Goal: Task Accomplishment & Management: Complete application form

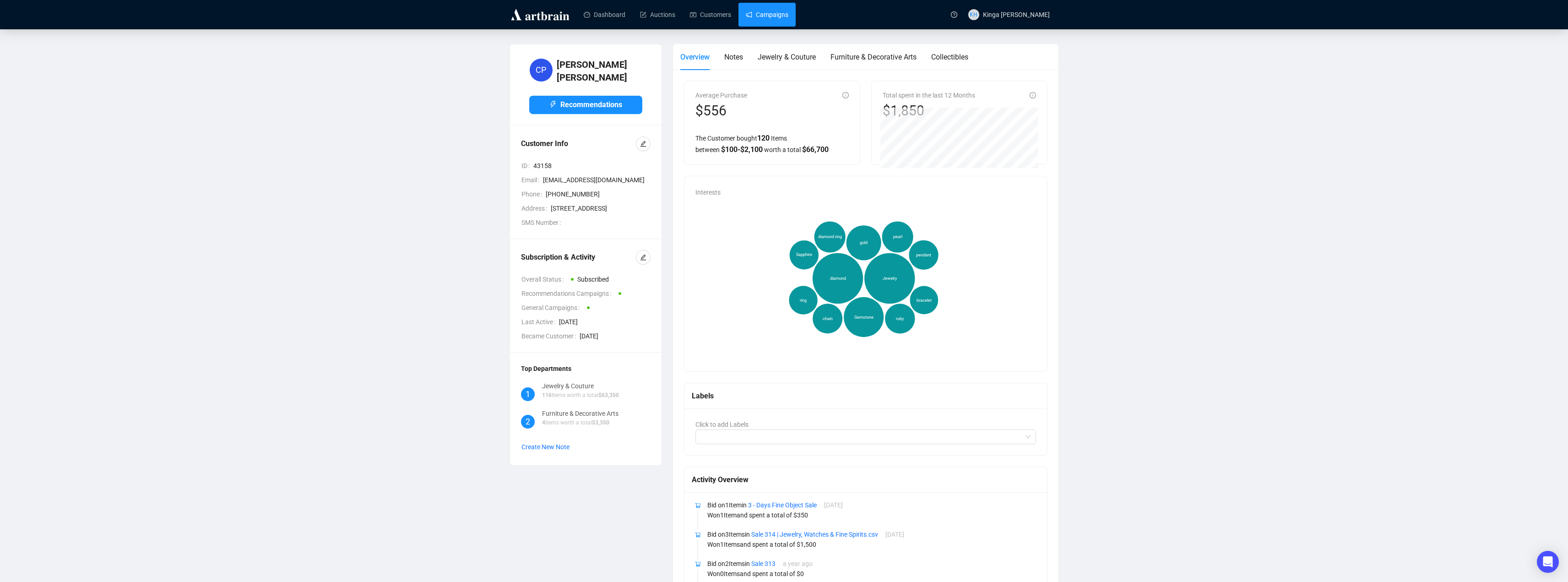
click at [766, 15] on link "Campaigns" at bounding box center [767, 14] width 43 height 24
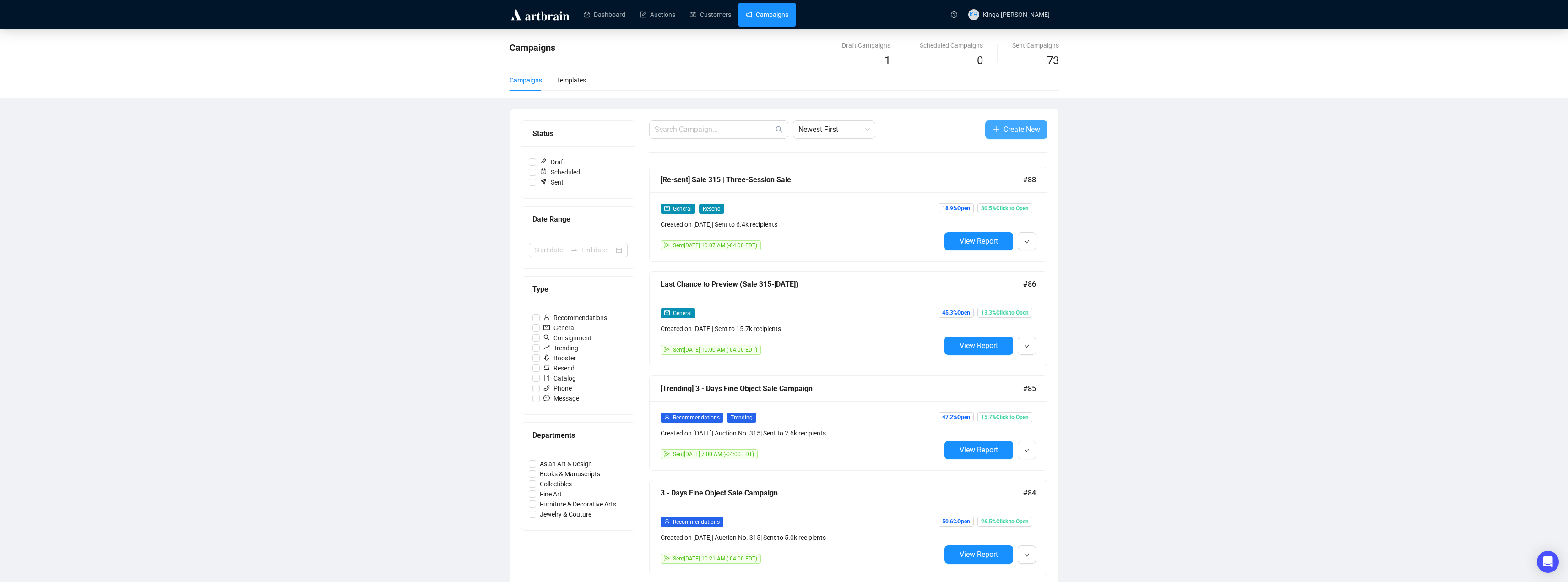
click at [1014, 130] on span "Create New" at bounding box center [1021, 129] width 37 height 12
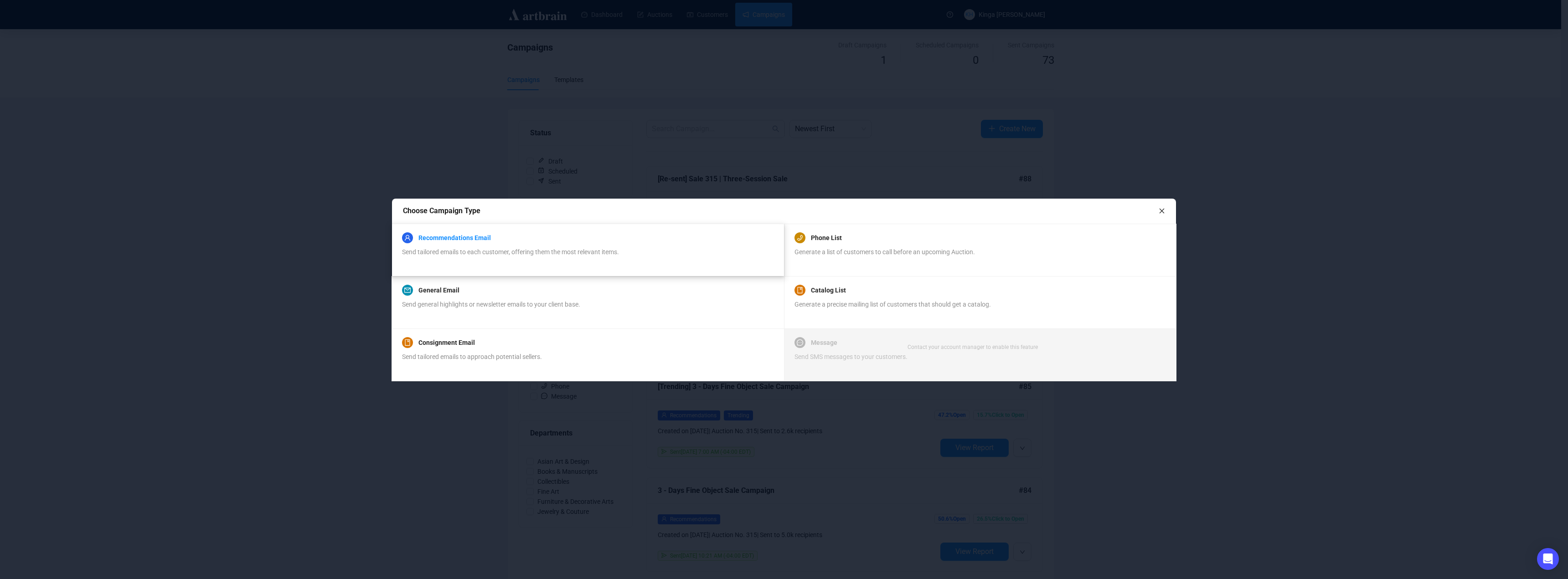
click at [462, 238] on link "Recommendations Email" at bounding box center [454, 238] width 72 height 11
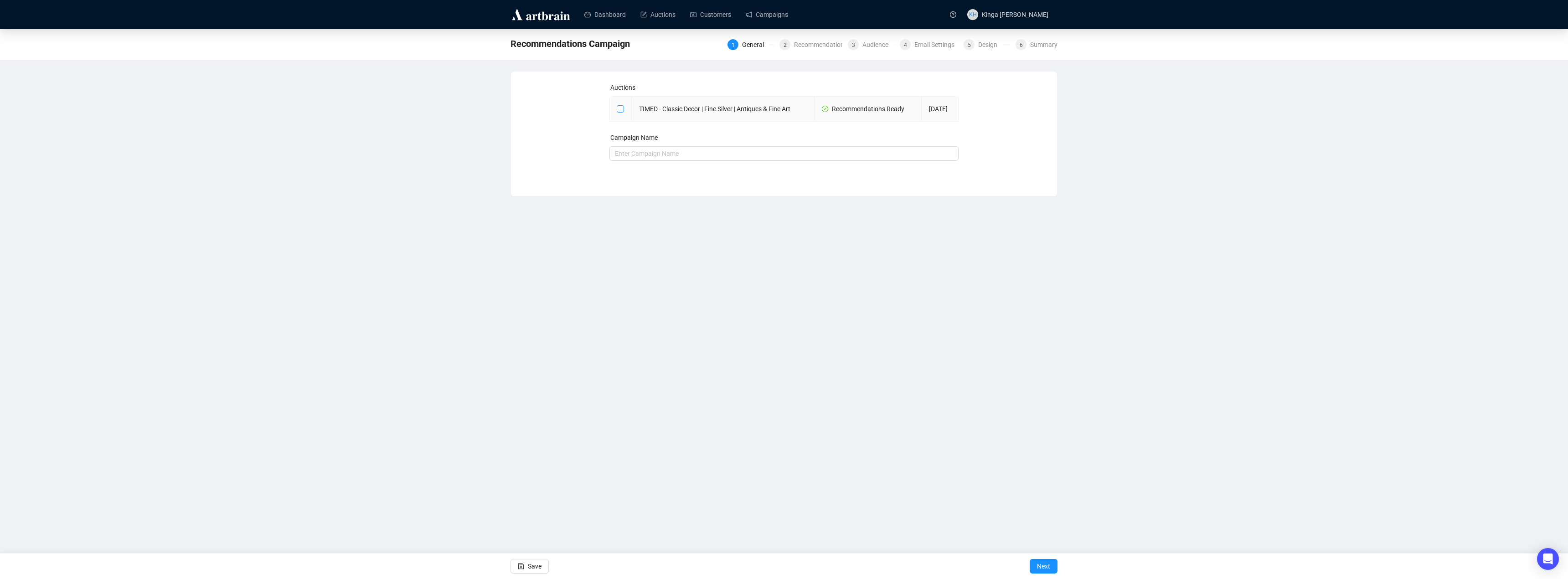
click at [621, 108] on input "checkbox" at bounding box center [620, 108] width 6 height 6
checkbox input "true"
type input "TIMED - Classic Decor | Fine Silver | Antiques & Fine Art Campaign"
click at [1043, 565] on span "Next" at bounding box center [1044, 566] width 13 height 26
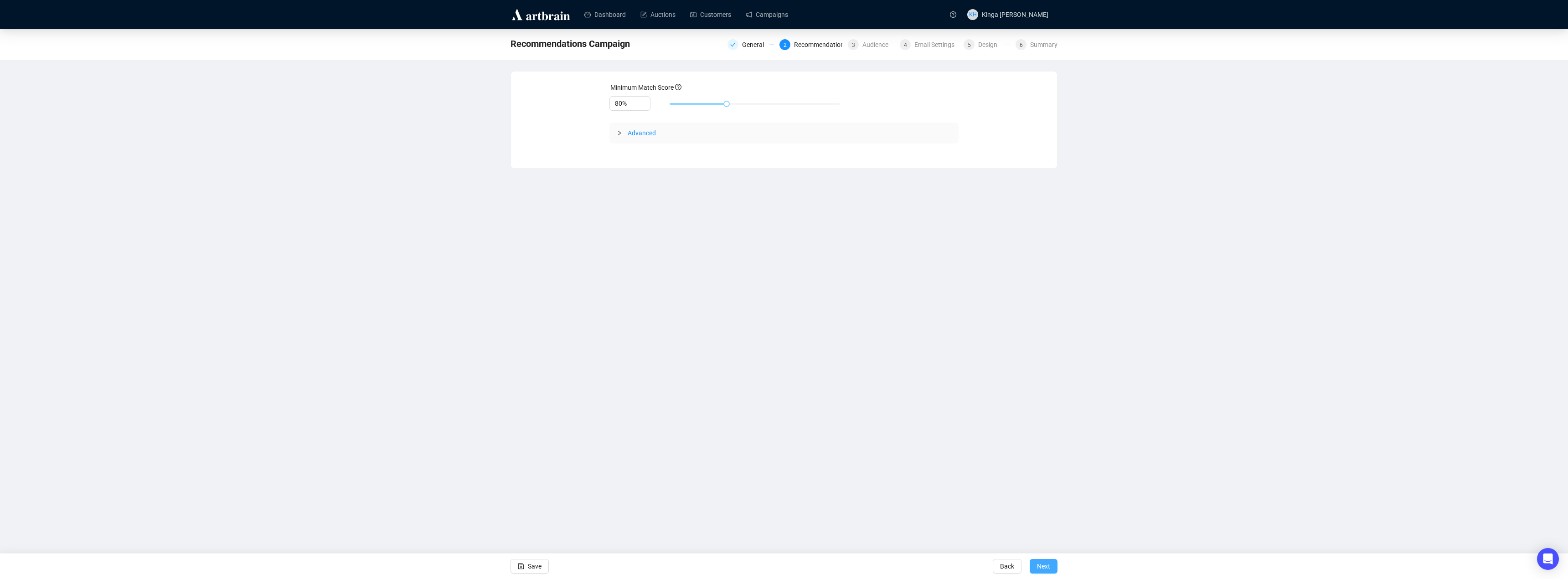
click at [1042, 567] on span "Next" at bounding box center [1044, 566] width 13 height 26
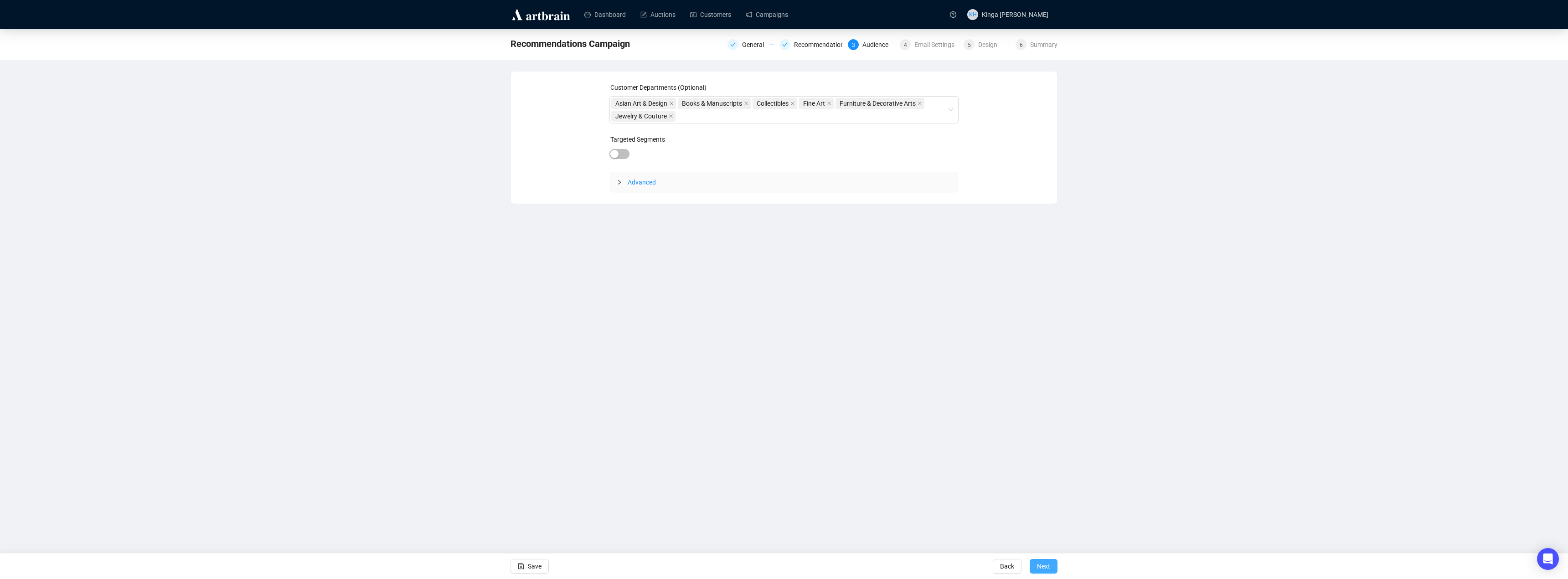
click at [1041, 566] on span "Next" at bounding box center [1044, 566] width 13 height 26
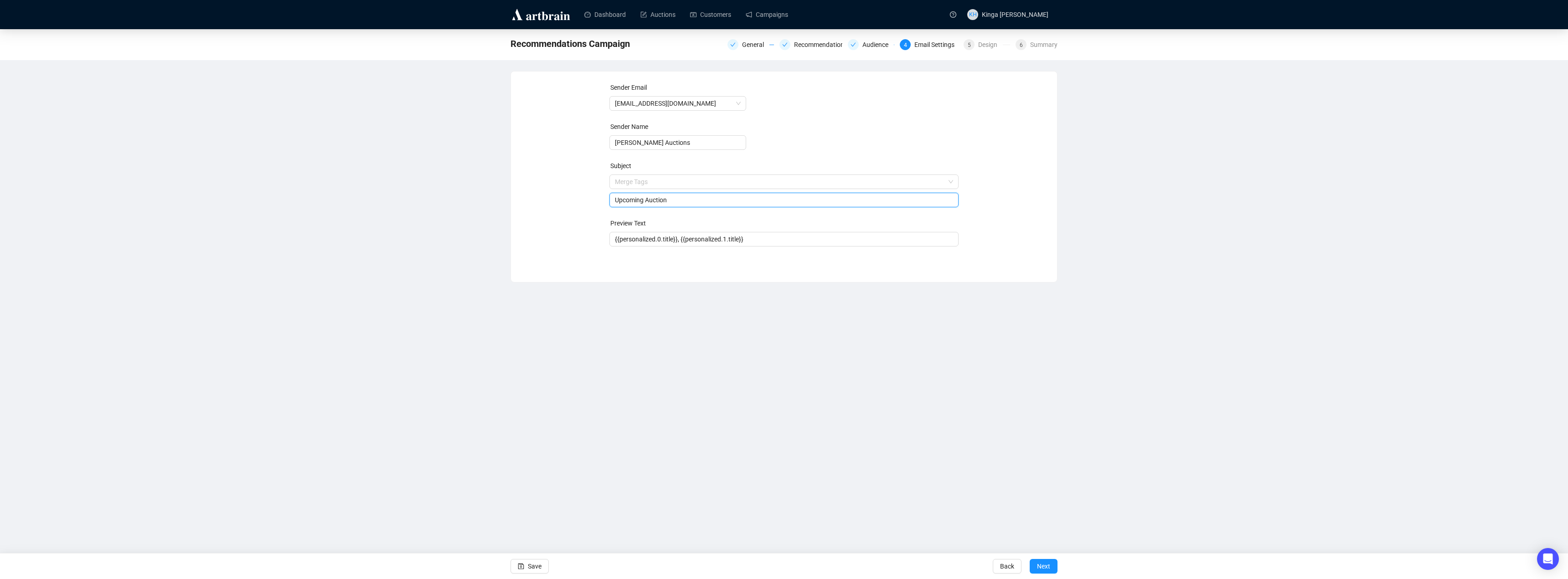
click at [680, 180] on span "Merge Tags Upcoming Auction" at bounding box center [784, 191] width 349 height 26
click at [646, 200] on input "Upcoming Auction" at bounding box center [784, 200] width 338 height 10
click at [674, 201] on input "Upcoming Auction" at bounding box center [784, 200] width 338 height 10
type input "Upcoming Auction | [DATE] & [DATE]"
click at [990, 190] on div "Sender Email [EMAIL_ADDRESS][DOMAIN_NAME] Sender Name [PERSON_NAME] Auctions Su…" at bounding box center [783, 170] width 524 height 175
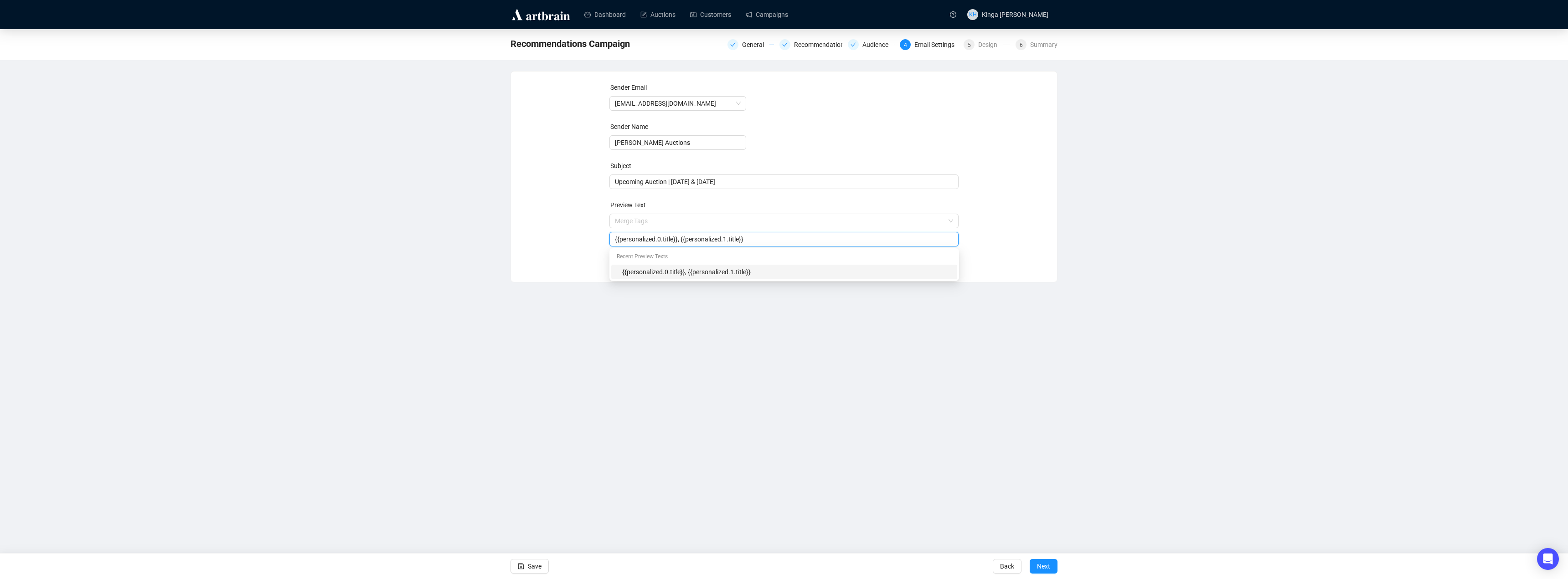
drag, startPoint x: 763, startPoint y: 240, endPoint x: 534, endPoint y: 229, distance: 229.3
click at [535, 229] on div "Sender Email [EMAIL_ADDRESS][DOMAIN_NAME] Sender Name [PERSON_NAME] Auctions Su…" at bounding box center [783, 170] width 524 height 175
click at [1046, 561] on span "Next" at bounding box center [1044, 566] width 13 height 26
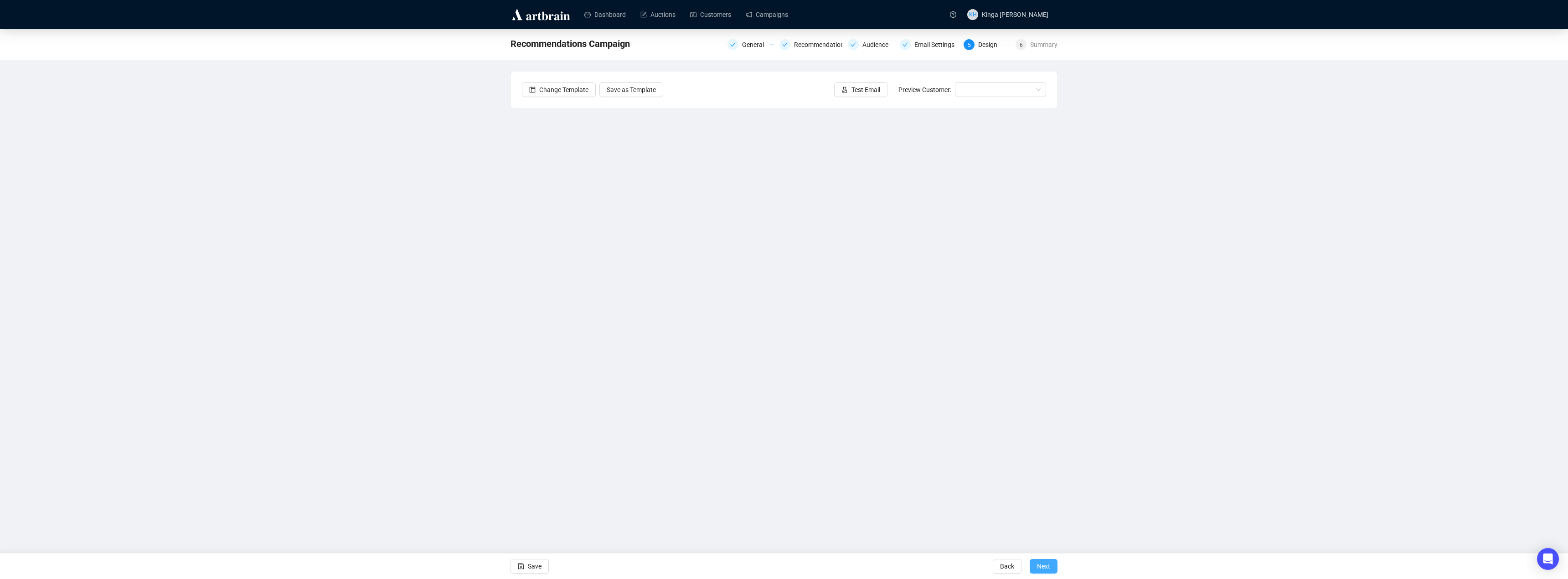
click at [1050, 564] on button "Next" at bounding box center [1044, 566] width 28 height 15
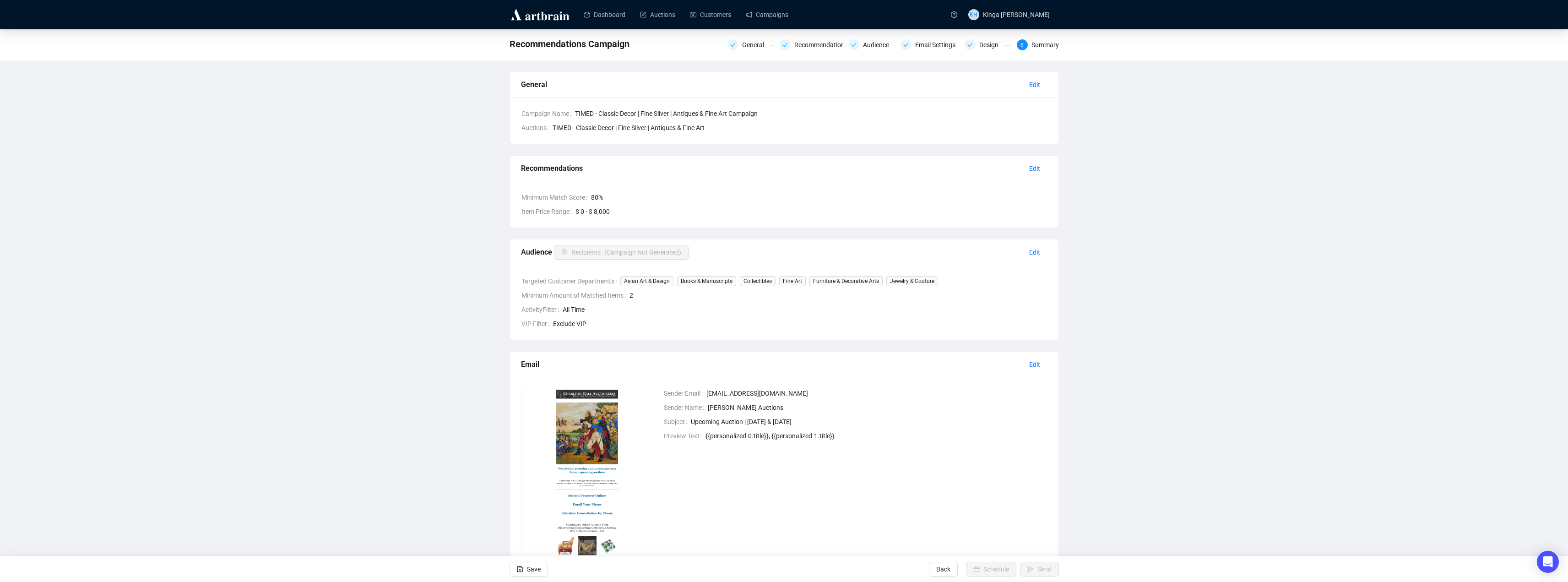
click at [886, 319] on span "Exclude VIP" at bounding box center [800, 323] width 495 height 10
click at [1037, 251] on span "Edit" at bounding box center [1034, 252] width 11 height 10
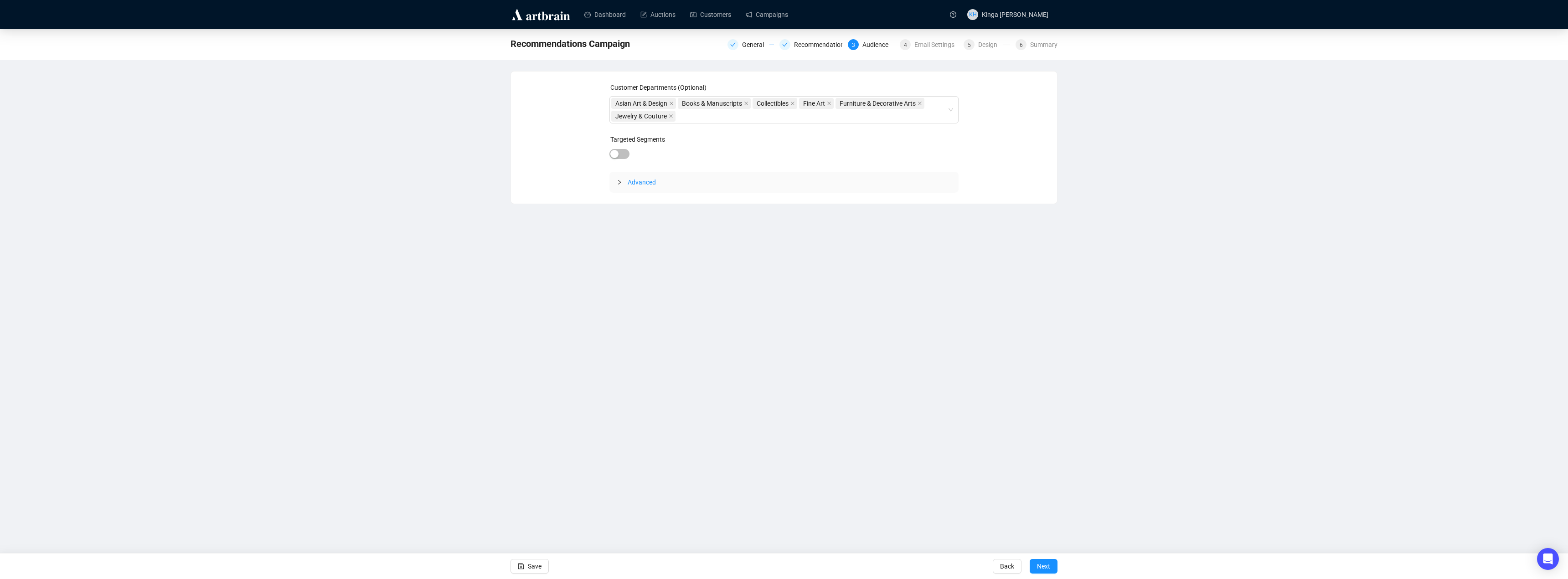
click at [629, 155] on div at bounding box center [784, 154] width 349 height 13
click at [628, 154] on span "button" at bounding box center [619, 154] width 20 height 10
click at [618, 155] on span "button" at bounding box center [619, 154] width 20 height 10
click at [621, 173] on icon "collapsed" at bounding box center [619, 173] width 5 height 5
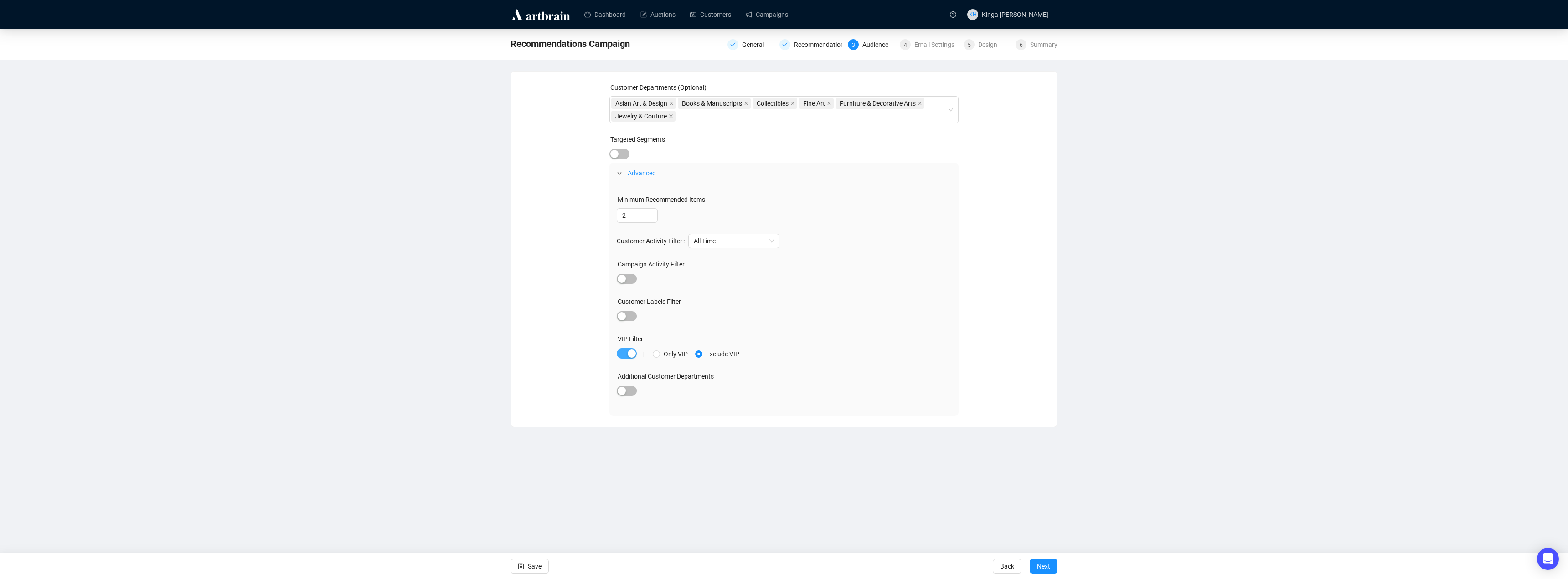
click at [620, 353] on span "button" at bounding box center [626, 353] width 20 height 10
click at [1045, 563] on span "Next" at bounding box center [1044, 566] width 13 height 26
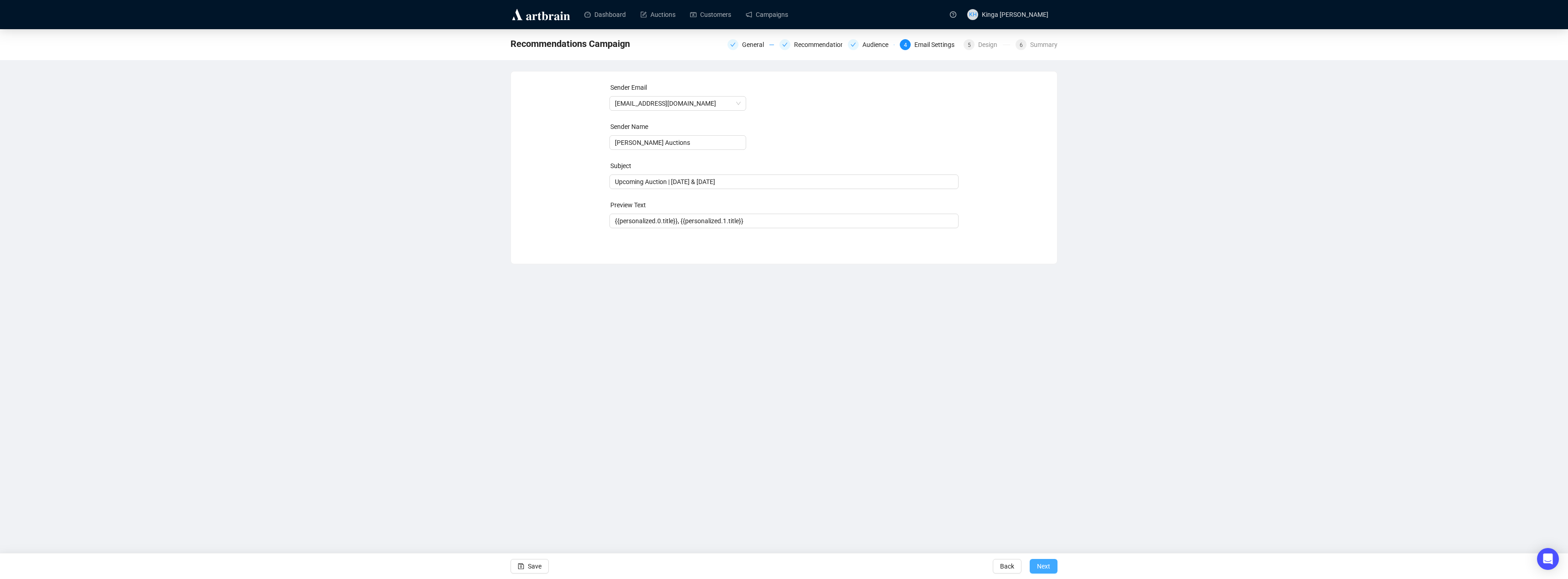
click at [1045, 563] on span "Next" at bounding box center [1044, 566] width 13 height 26
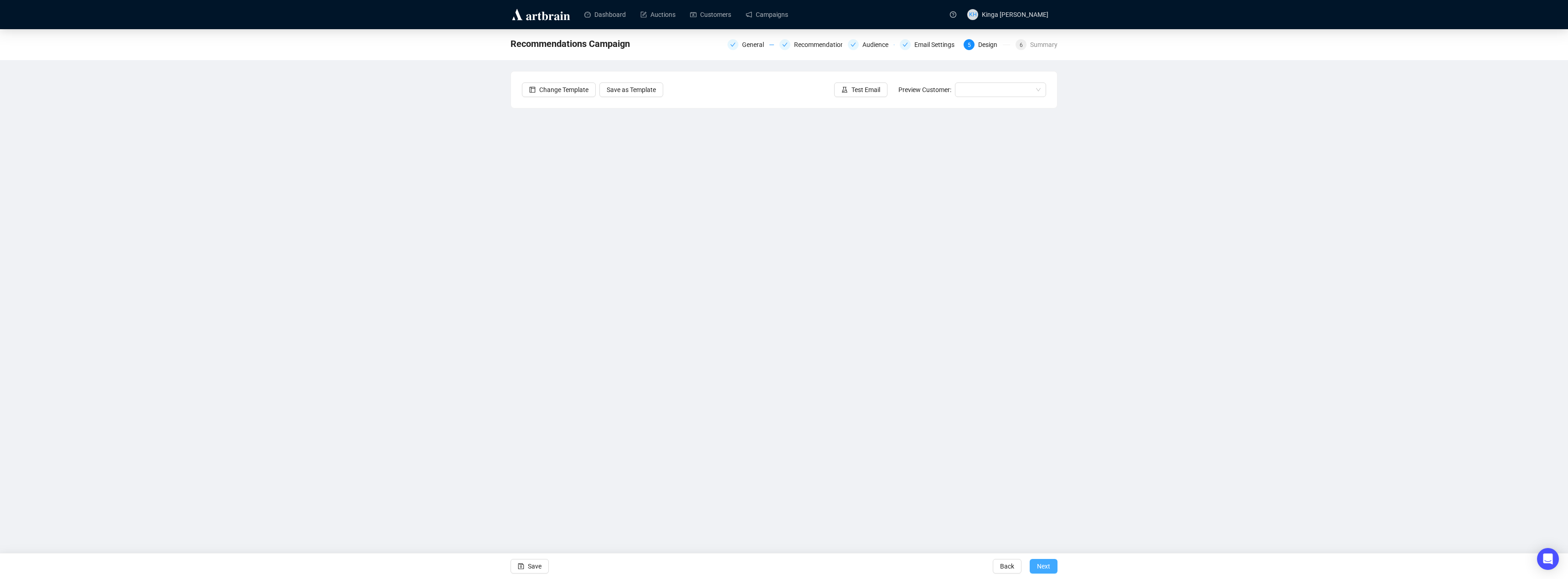
click at [1045, 566] on span "Next" at bounding box center [1044, 566] width 13 height 26
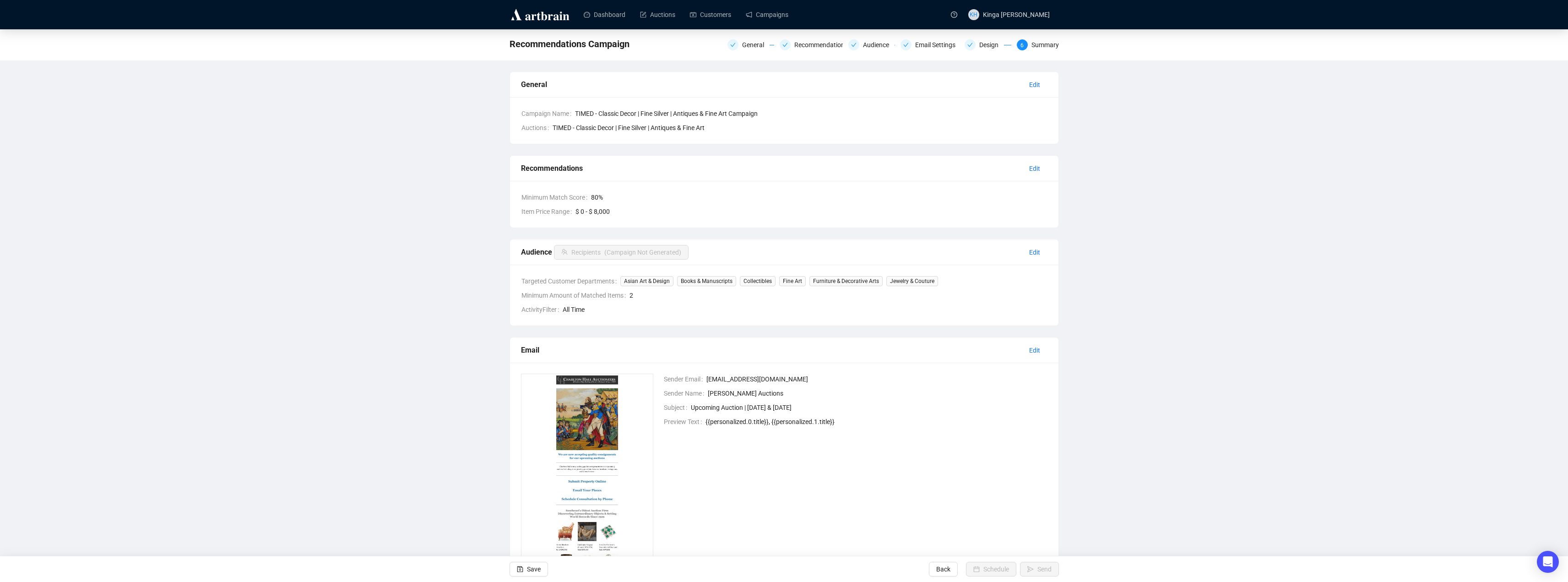
scroll to position [33, 0]
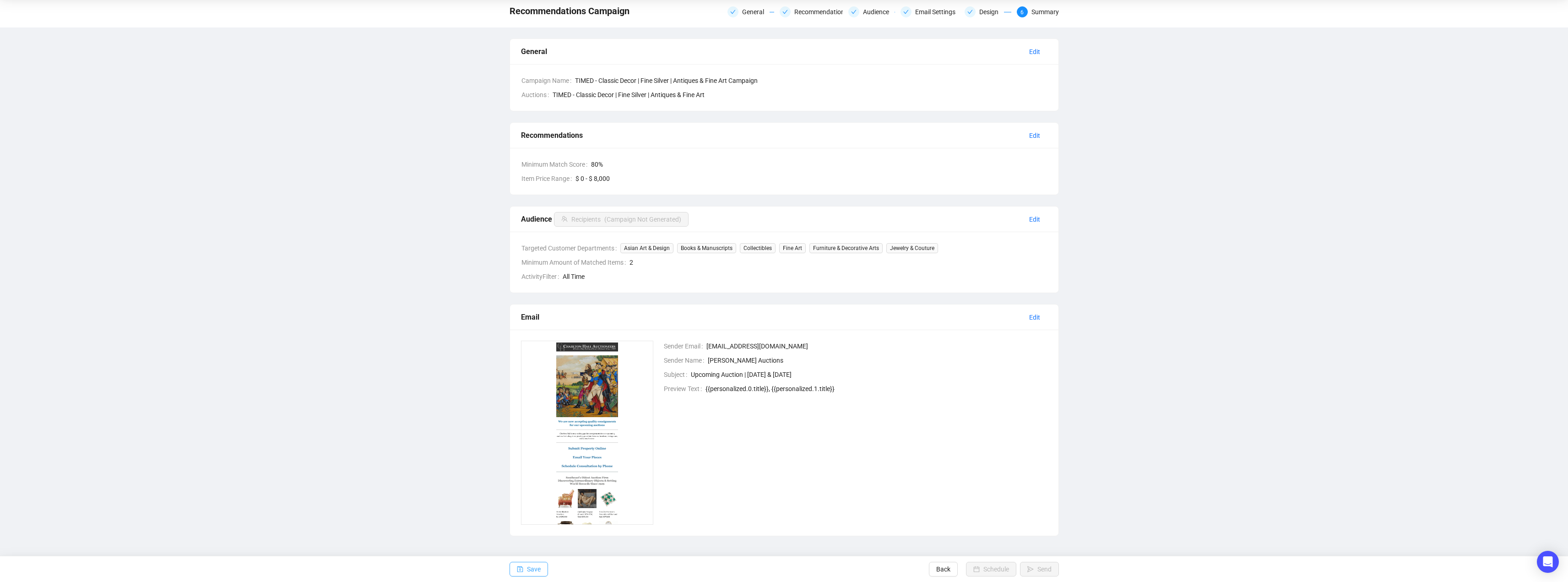
click at [533, 568] on span "Save" at bounding box center [534, 569] width 13 height 26
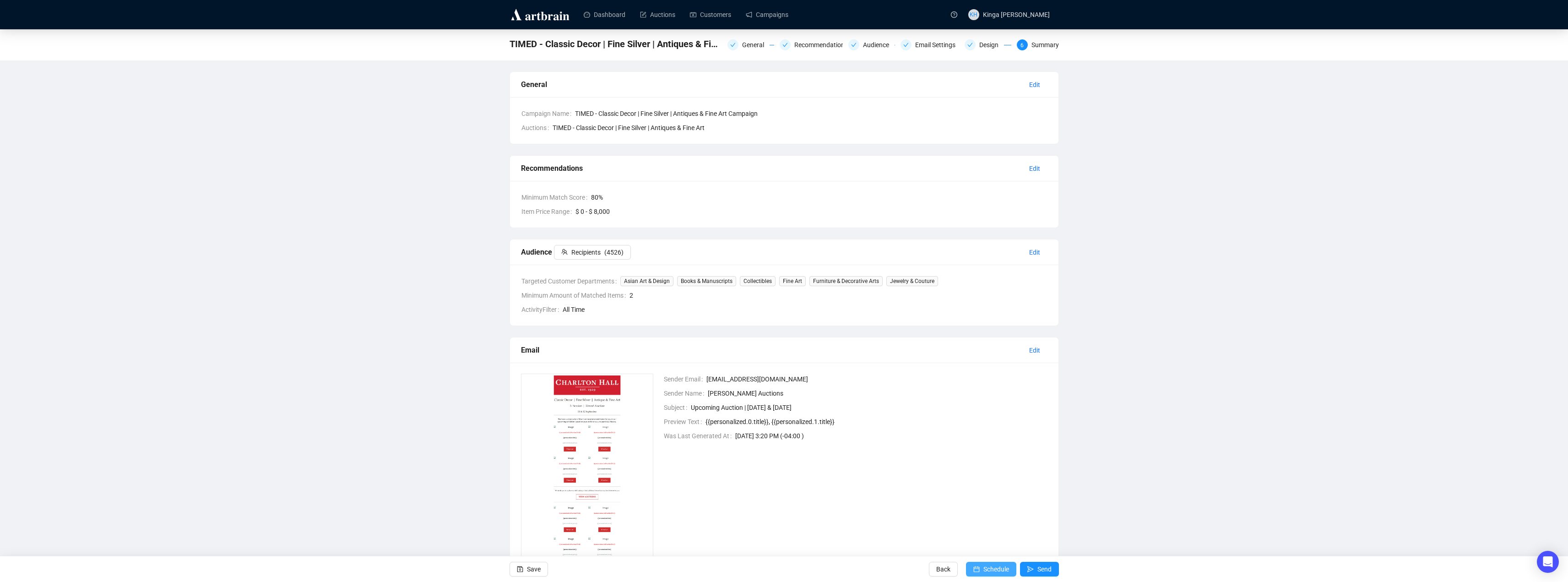
click at [1001, 568] on span "Schedule" at bounding box center [996, 569] width 26 height 26
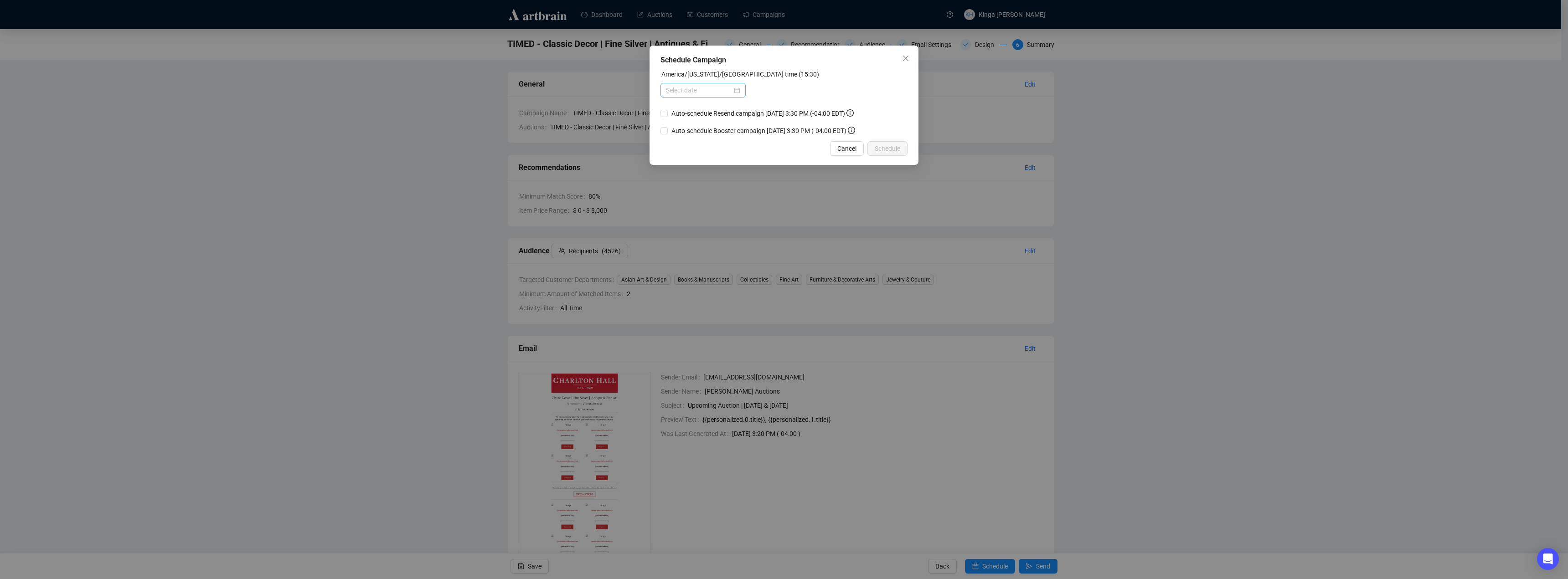
click at [737, 91] on div at bounding box center [703, 90] width 74 height 10
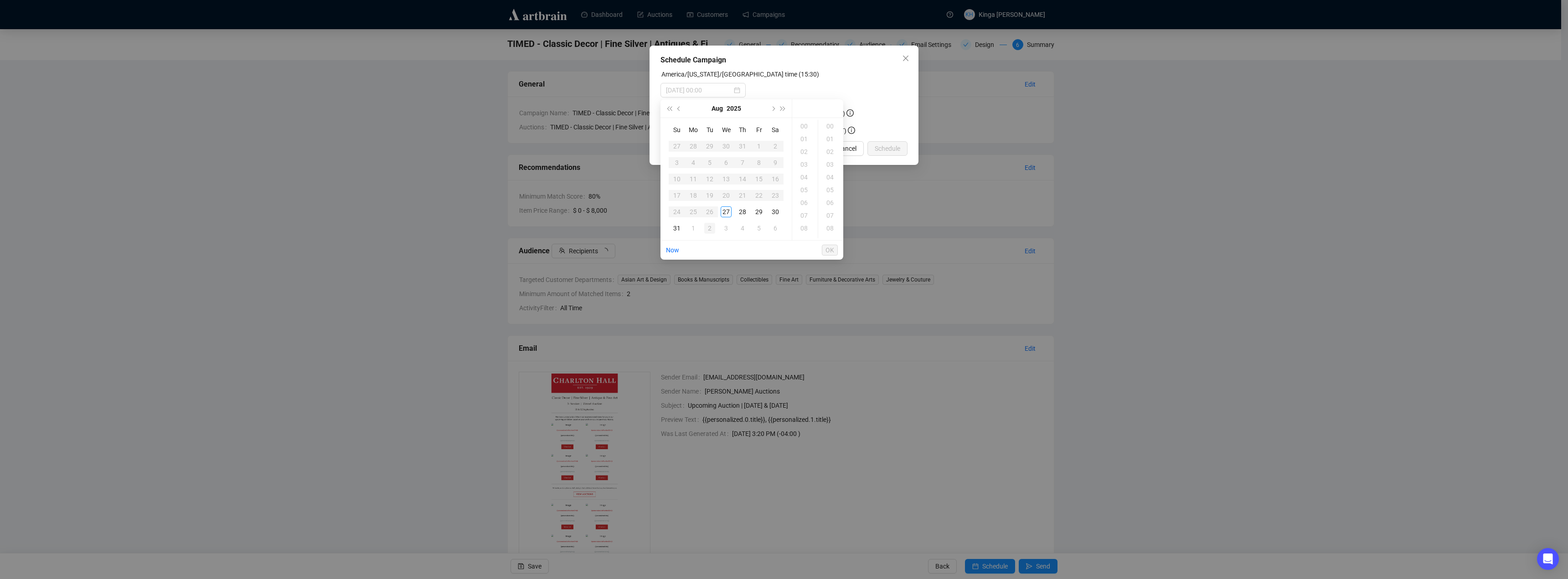
click at [710, 226] on div "2" at bounding box center [710, 228] width 11 height 11
click at [805, 213] on div "07" at bounding box center [805, 215] width 22 height 13
click at [804, 164] on div "10" at bounding box center [805, 164] width 22 height 13
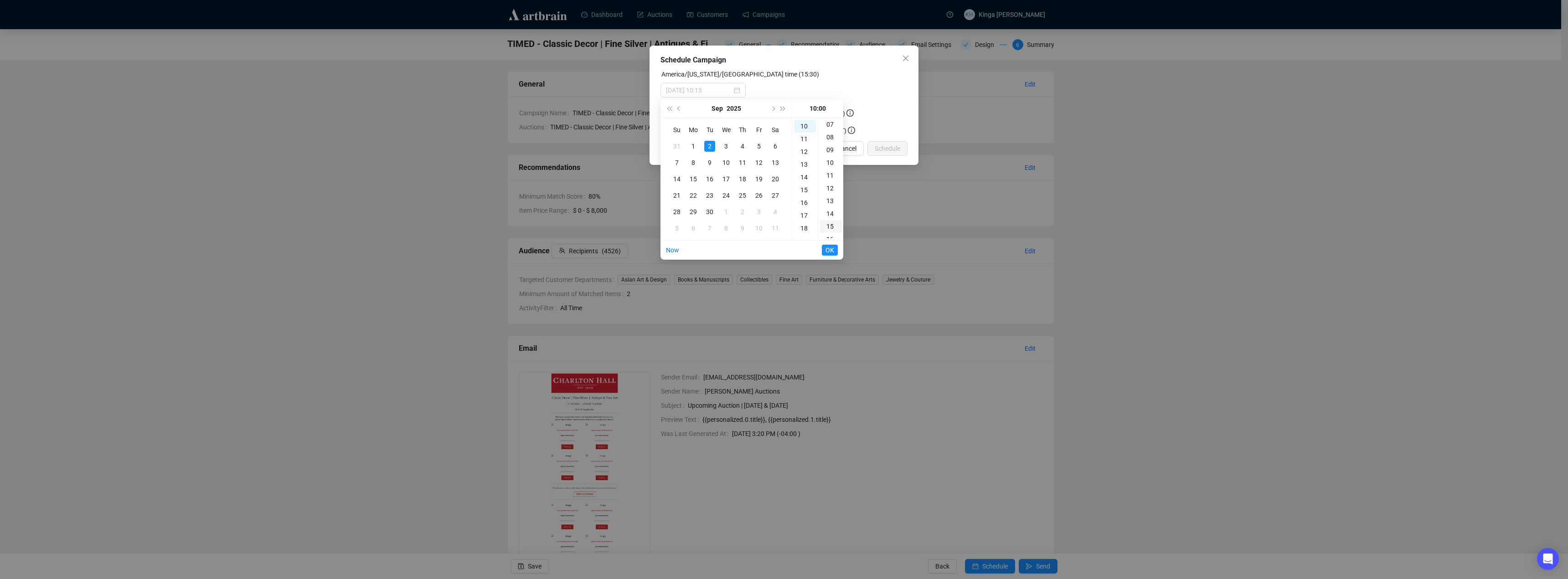
click at [830, 224] on div "15" at bounding box center [831, 226] width 22 height 13
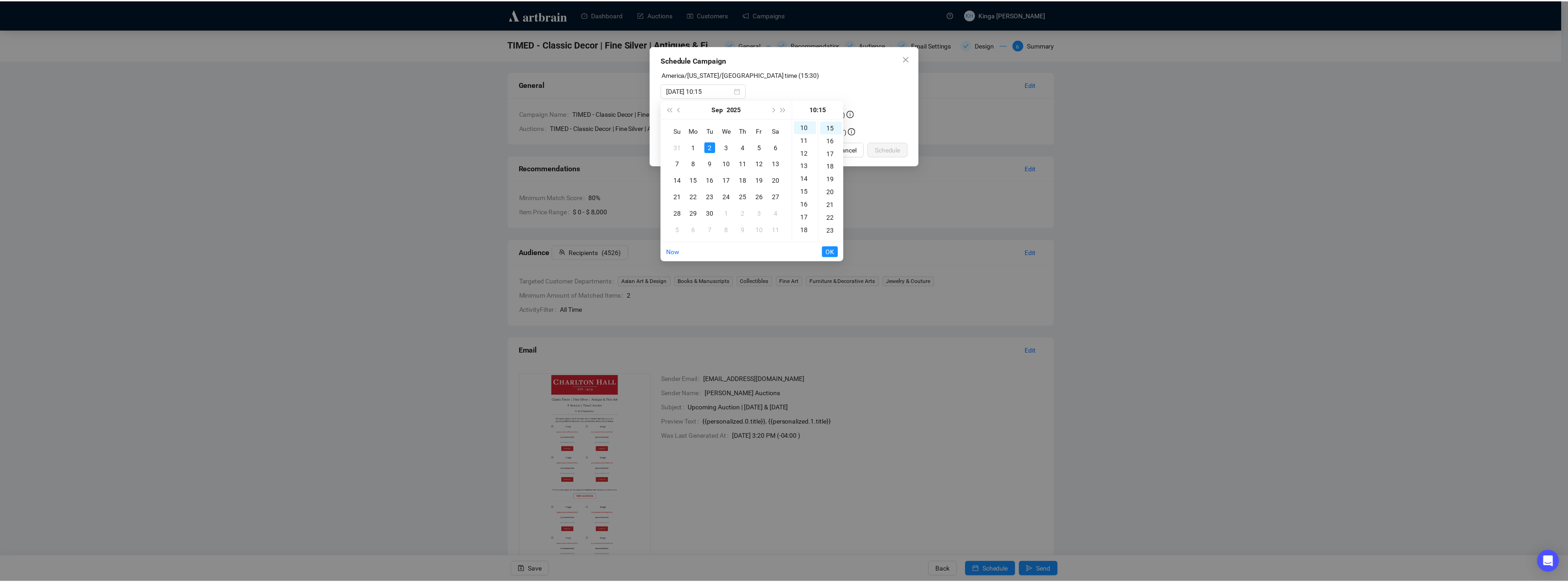
scroll to position [193, 0]
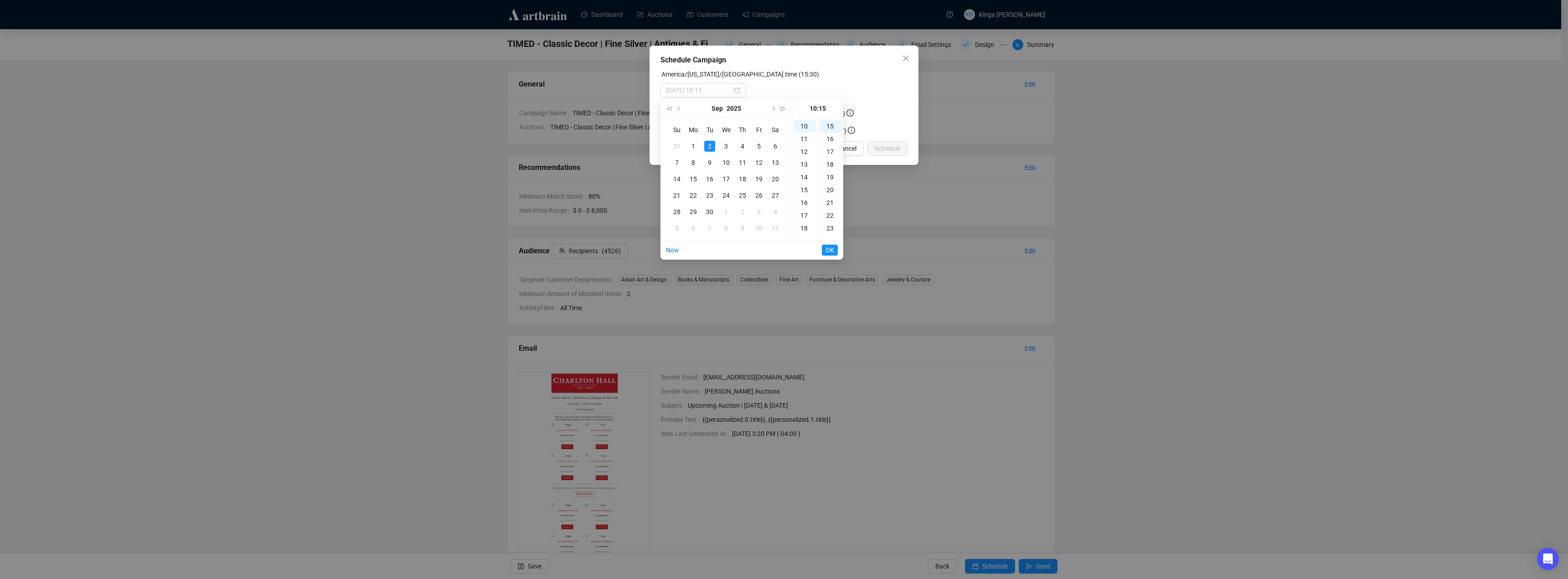
type input "[DATE] 10:15"
click at [832, 249] on span "OK" at bounding box center [830, 250] width 9 height 17
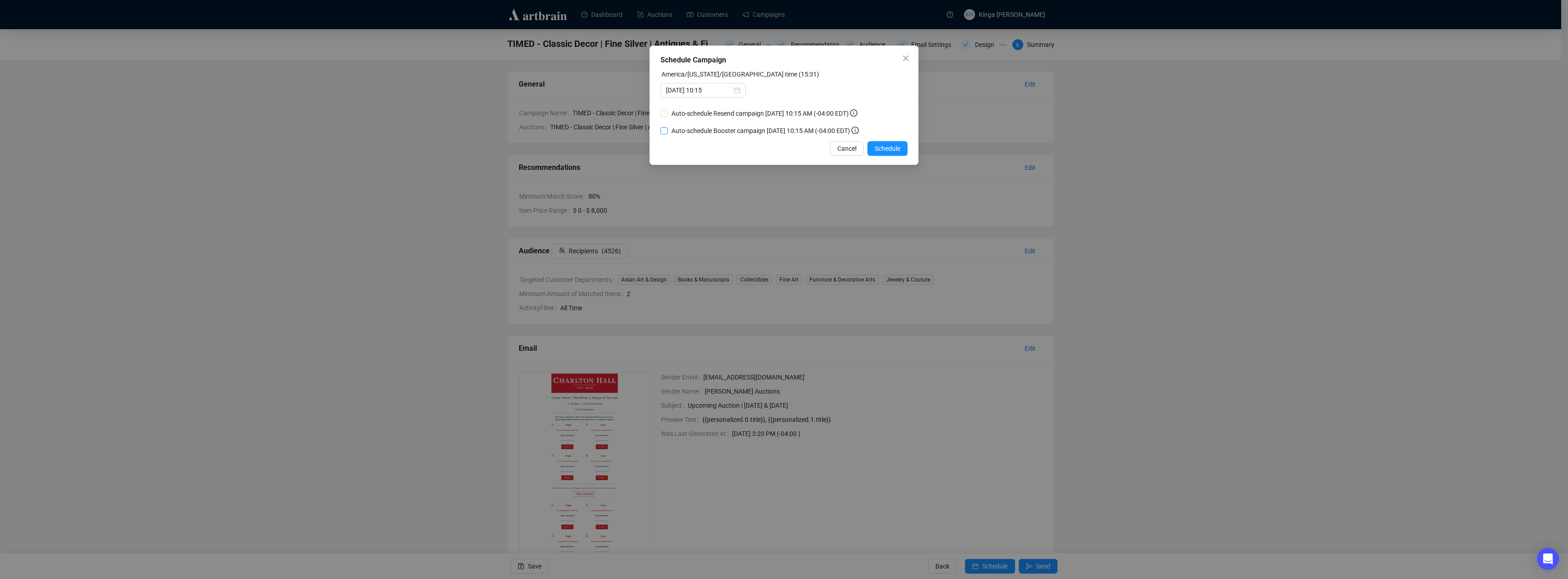
click at [665, 130] on input "Auto-schedule Booster campaign [DATE] 10:15 AM (-04:00 EDT)" at bounding box center [664, 131] width 7 height 7
checkbox input "false"
click at [665, 111] on input "Auto-schedule Resend campaign [DATE] 10:15 AM (-04:00 EDT)" at bounding box center [664, 113] width 7 height 7
checkbox input "true"
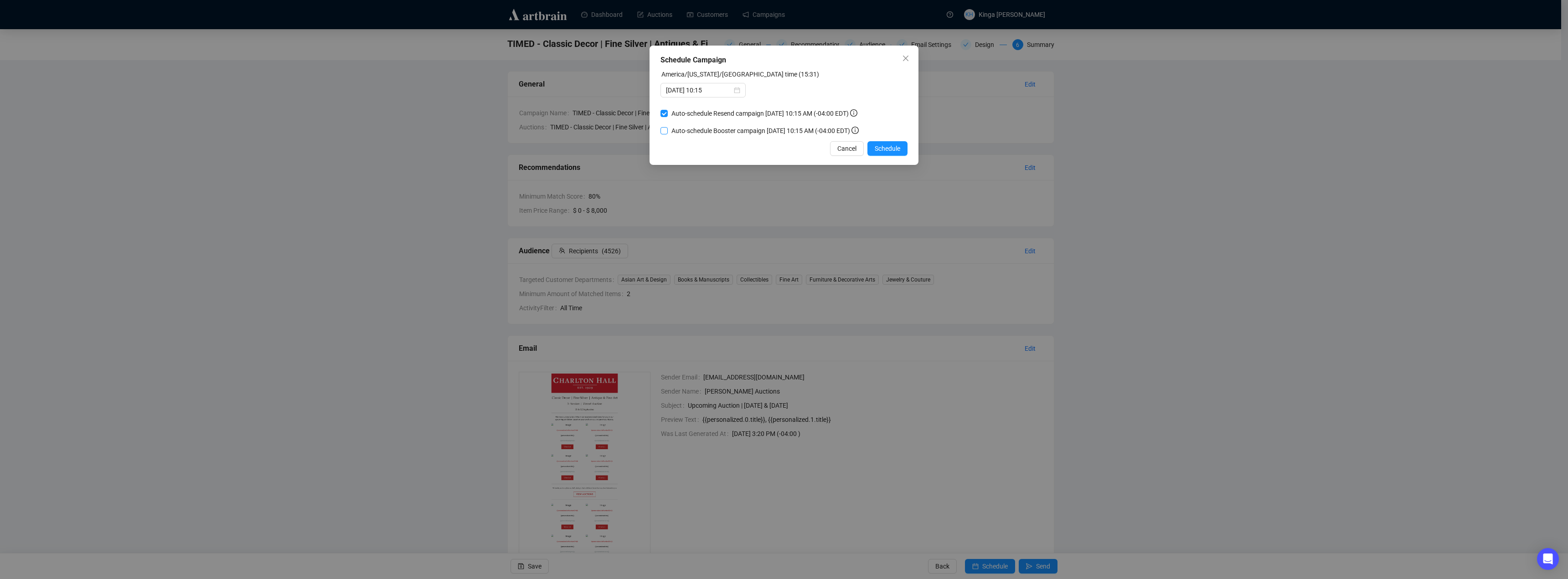
click at [665, 130] on input "Auto-schedule Booster campaign [DATE] 10:15 AM (-04:00 EDT)" at bounding box center [664, 131] width 7 height 7
checkbox input "true"
click at [896, 148] on span "Schedule" at bounding box center [887, 148] width 26 height 10
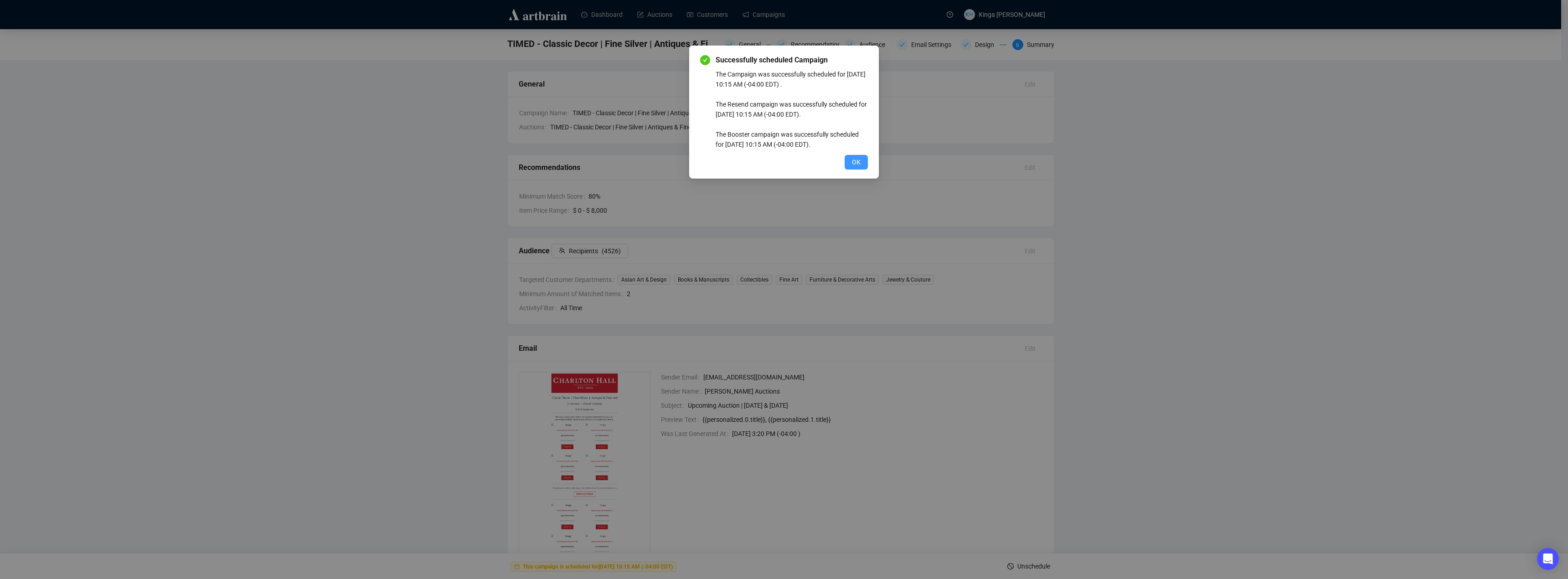
click at [859, 161] on span "OK" at bounding box center [856, 162] width 9 height 10
